Goal: Task Accomplishment & Management: Complete application form

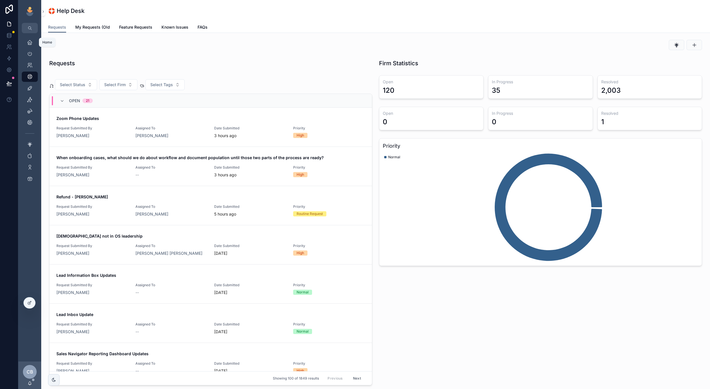
click at [29, 44] on icon "scrollable content" at bounding box center [30, 42] width 6 height 6
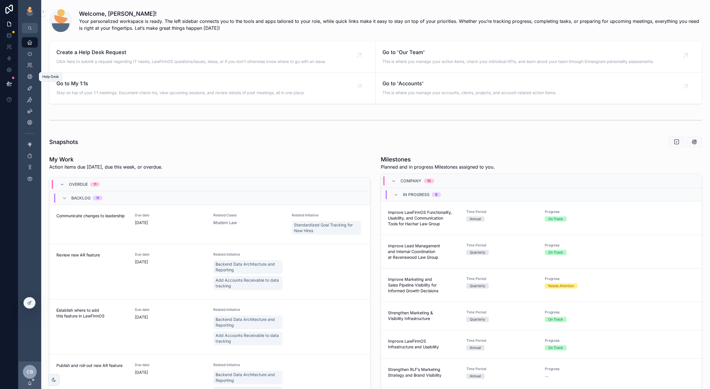
click at [30, 76] on icon "scrollable content" at bounding box center [30, 77] width 6 height 6
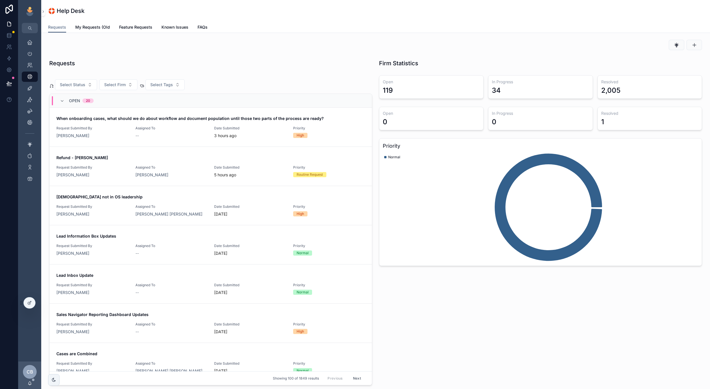
click at [695, 43] on icon "scrollable content" at bounding box center [694, 45] width 6 height 6
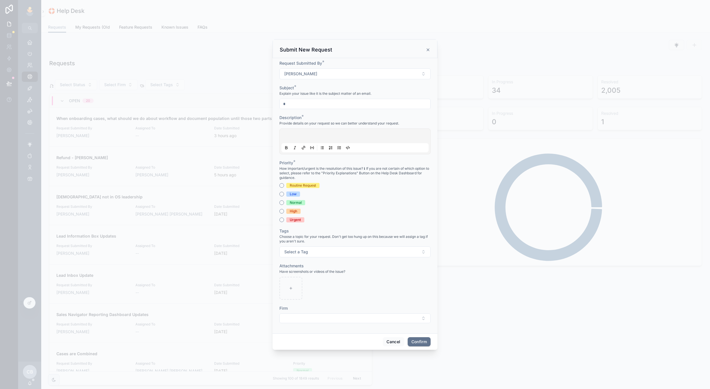
click at [347, 106] on input "text" at bounding box center [355, 104] width 151 height 8
type input "****"
click at [335, 138] on p at bounding box center [355, 137] width 147 height 6
click at [290, 205] on div "Normal" at bounding box center [296, 202] width 12 height 5
click at [284, 205] on button "Normal" at bounding box center [281, 202] width 5 height 5
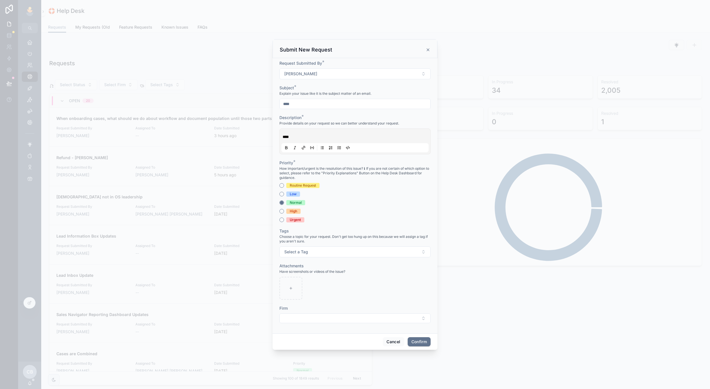
click at [408, 319] on button "Select Button" at bounding box center [354, 318] width 151 height 10
type input "**"
click at [340, 362] on div "FoBlo" at bounding box center [355, 365] width 80 height 9
click at [412, 343] on button "Confirm" at bounding box center [419, 342] width 23 height 9
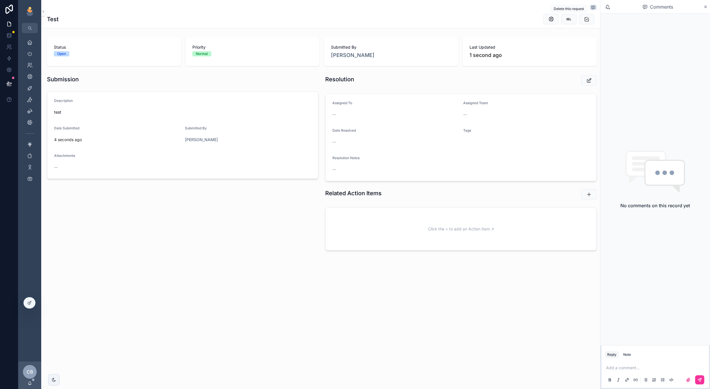
click at [568, 21] on icon "scrollable content" at bounding box center [569, 19] width 6 height 6
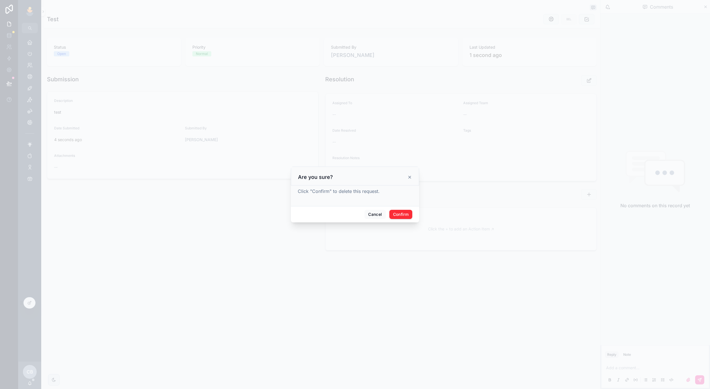
click at [407, 213] on button "Confirm" at bounding box center [400, 214] width 23 height 9
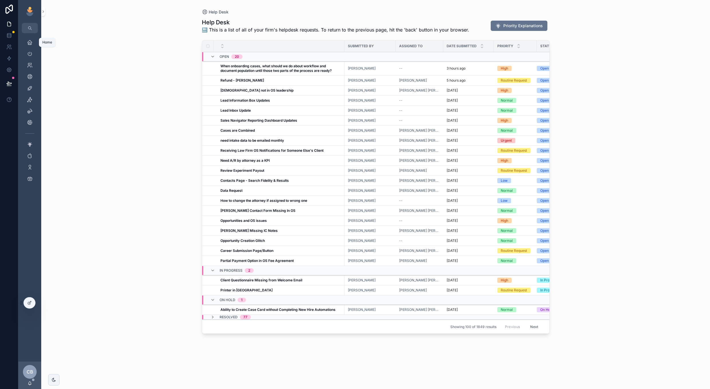
click at [31, 44] on icon "scrollable content" at bounding box center [30, 42] width 6 height 6
